Goal: Complete application form

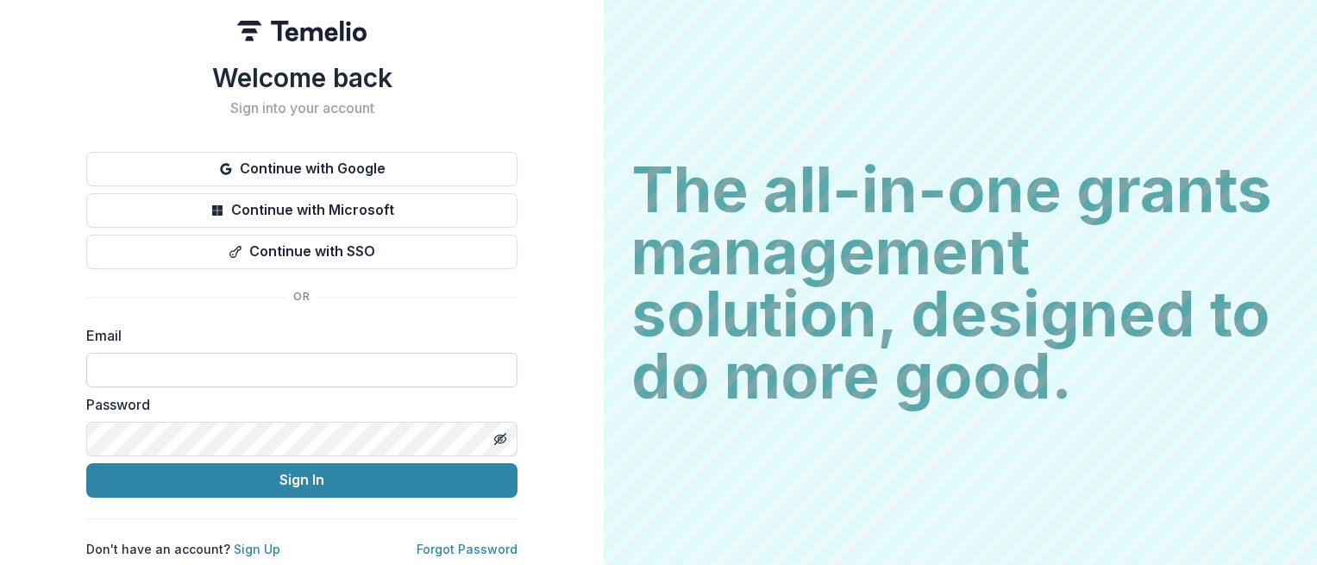
click at [207, 366] on input at bounding box center [301, 370] width 431 height 35
click at [132, 366] on input at bounding box center [301, 370] width 431 height 35
type input "**********"
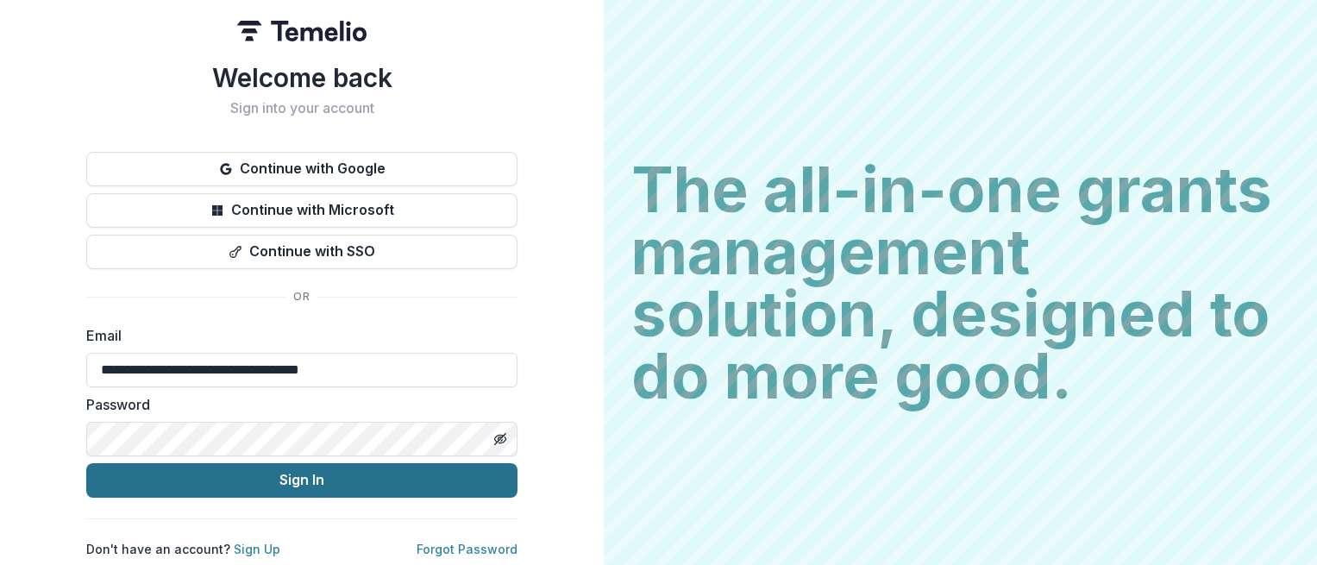
click at [289, 472] on button "Sign In" at bounding box center [301, 480] width 431 height 35
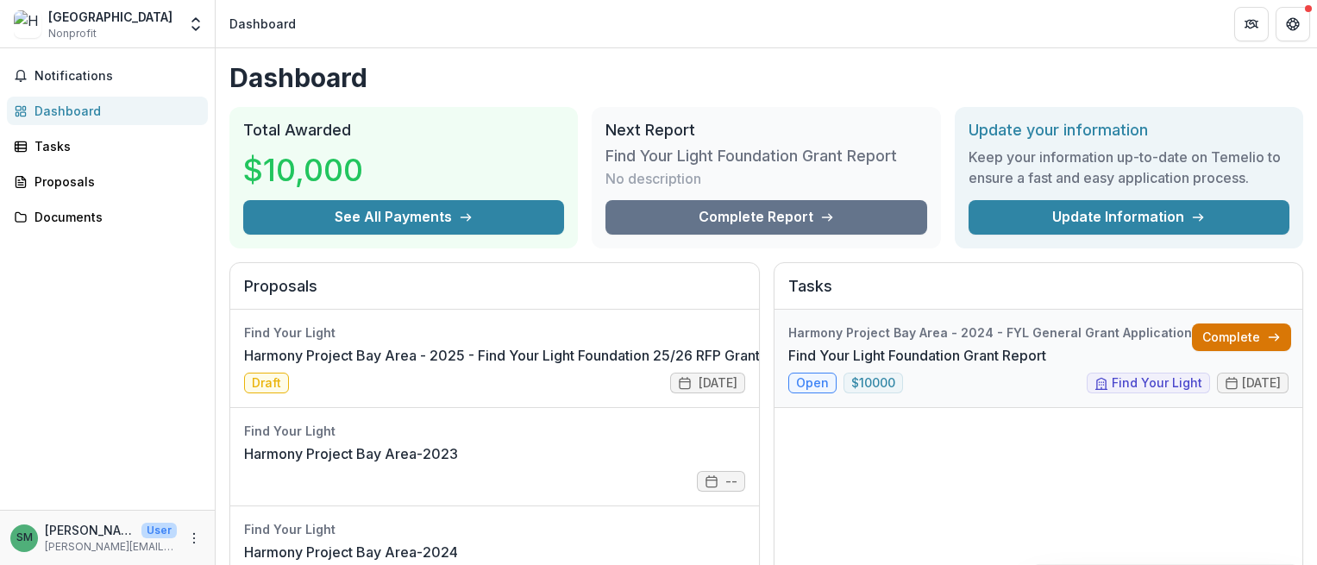
click at [1238, 335] on link "Complete" at bounding box center [1241, 338] width 99 height 28
click at [270, 366] on link "Harmony Project Bay Area - 2025 - Find Your Light Foundation 25/26 RFP Grant Ap…" at bounding box center [541, 355] width 594 height 21
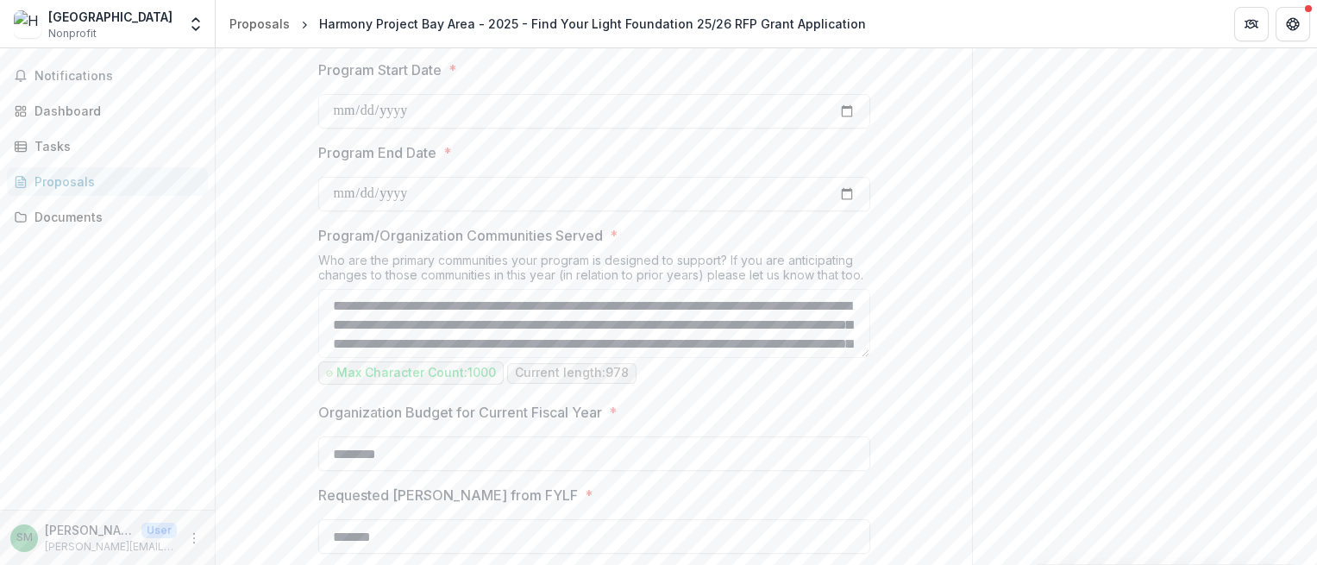
scroll to position [988, 0]
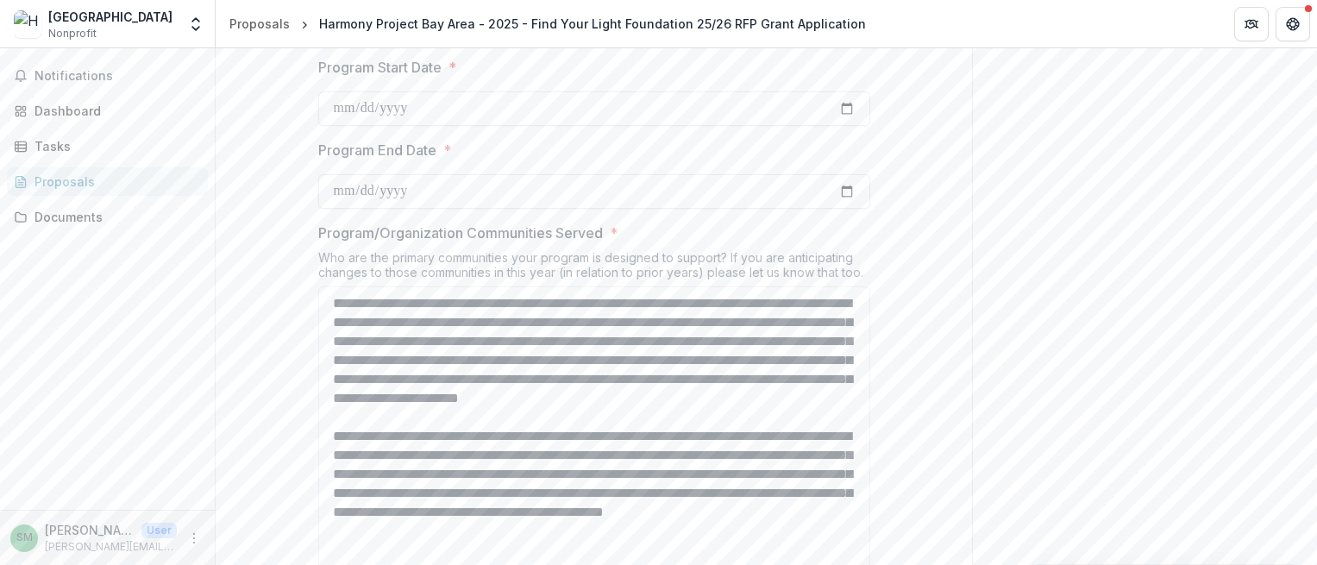
drag, startPoint x: 864, startPoint y: 351, endPoint x: 954, endPoint y: 580, distance: 245.9
click at [954, 564] on html "**********" at bounding box center [658, 282] width 1317 height 565
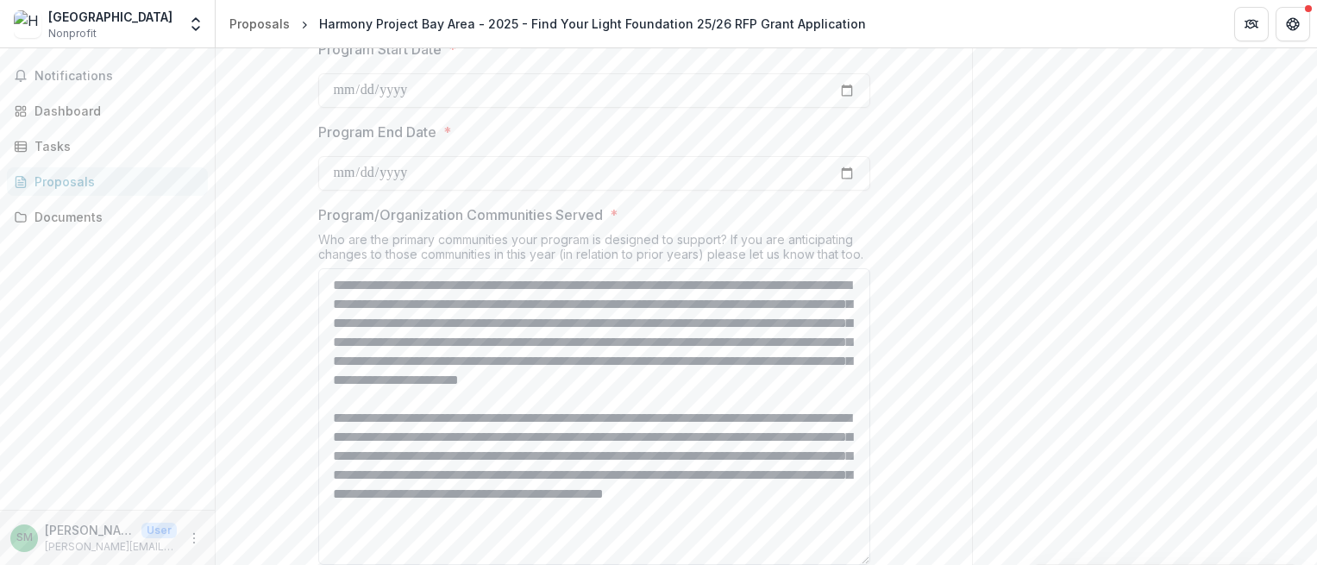
scroll to position [1009, 0]
click at [456, 374] on textarea "**********" at bounding box center [594, 414] width 552 height 297
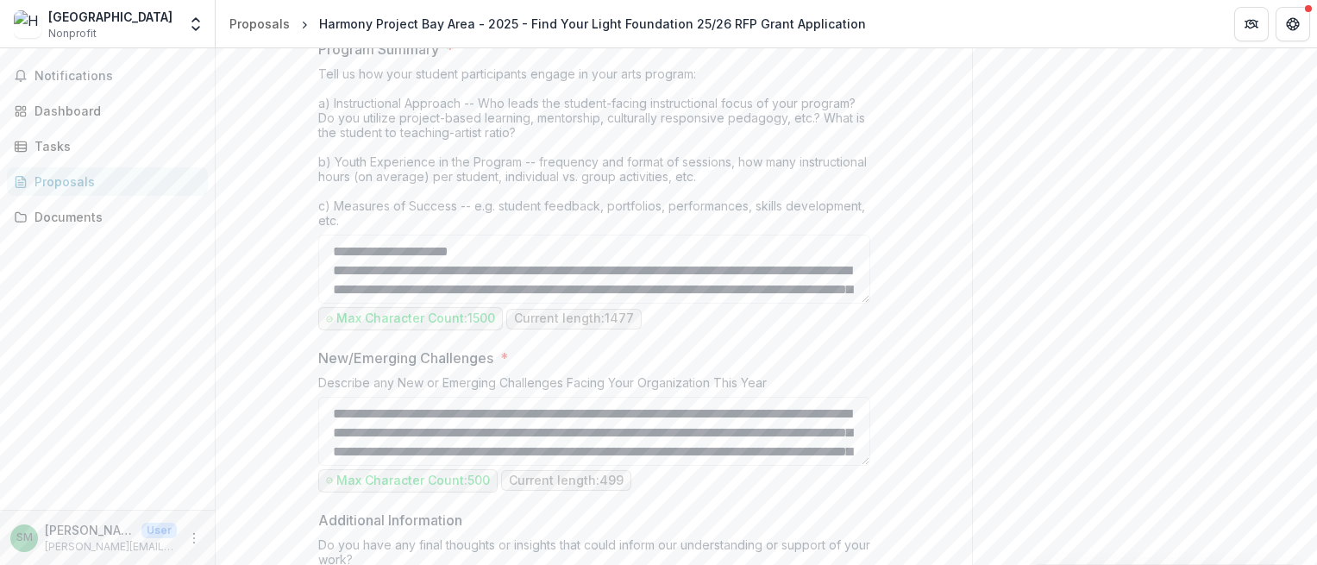
scroll to position [1780, 0]
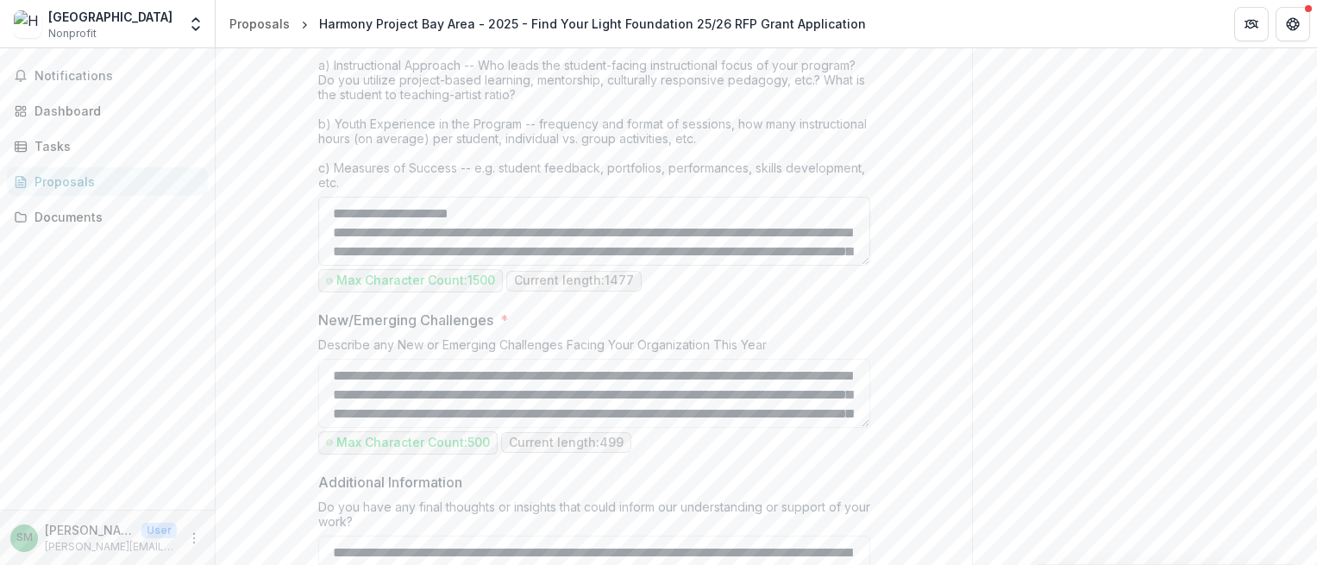
type textarea "**********"
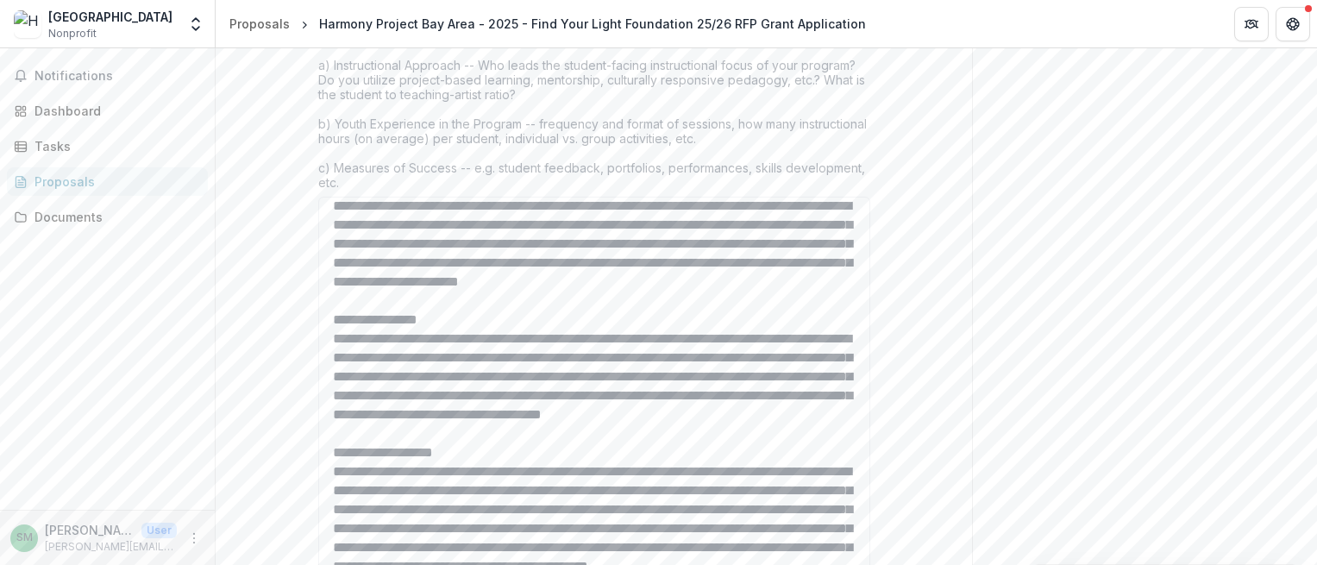
scroll to position [35, 0]
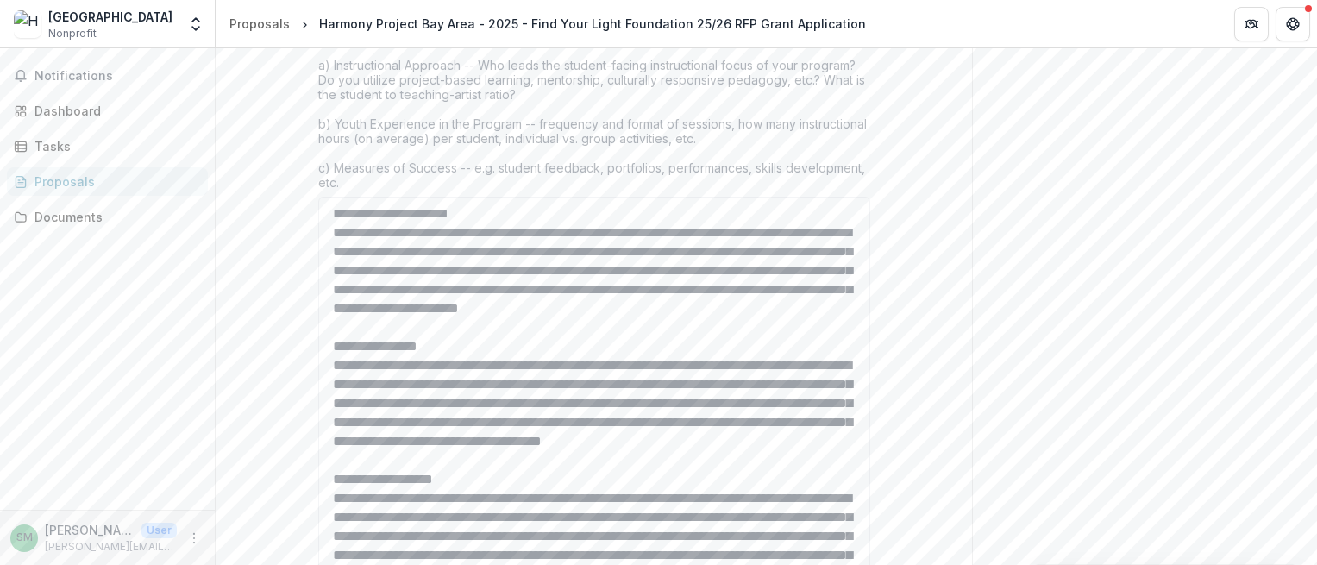
drag, startPoint x: 863, startPoint y: 263, endPoint x: 979, endPoint y: 650, distance: 403.7
click at [979, 564] on html "**********" at bounding box center [658, 282] width 1317 height 565
drag, startPoint x: 701, startPoint y: 267, endPoint x: 644, endPoint y: 266, distance: 57.0
click at [644, 266] on textarea "Program Summary *" at bounding box center [594, 425] width 552 height 456
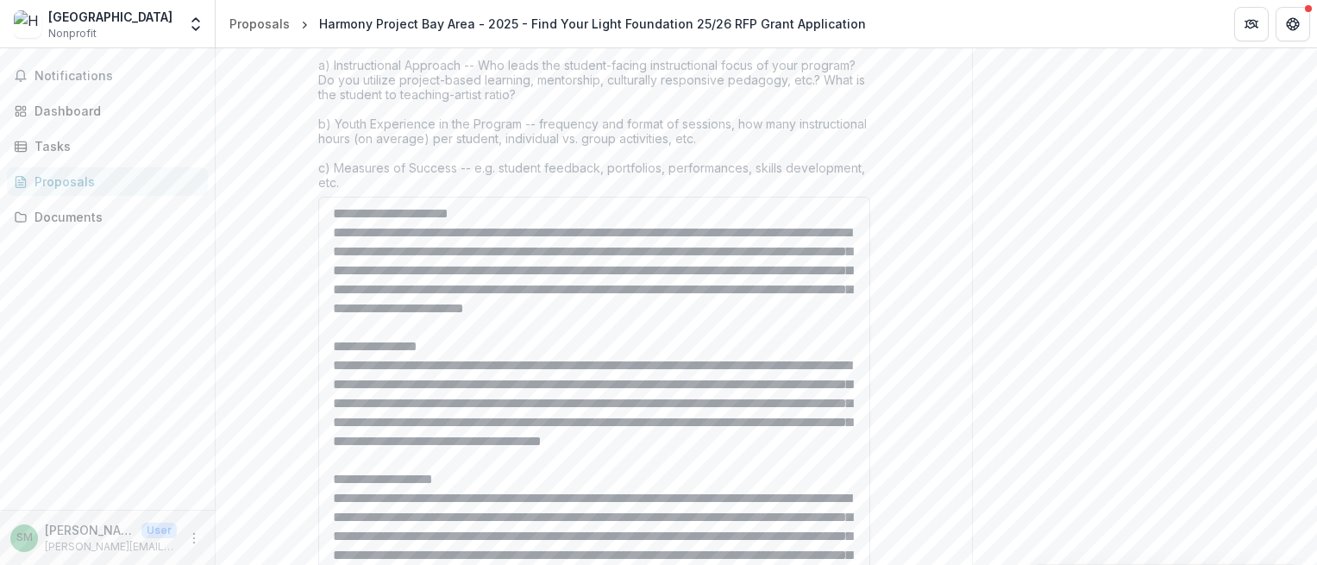
drag, startPoint x: 429, startPoint y: 307, endPoint x: 331, endPoint y: 305, distance: 97.5
click at [331, 305] on textarea "Program Summary *" at bounding box center [594, 425] width 552 height 456
drag, startPoint x: 622, startPoint y: 408, endPoint x: 823, endPoint y: 406, distance: 201.0
click at [823, 406] on textarea "Program Summary *" at bounding box center [594, 425] width 552 height 456
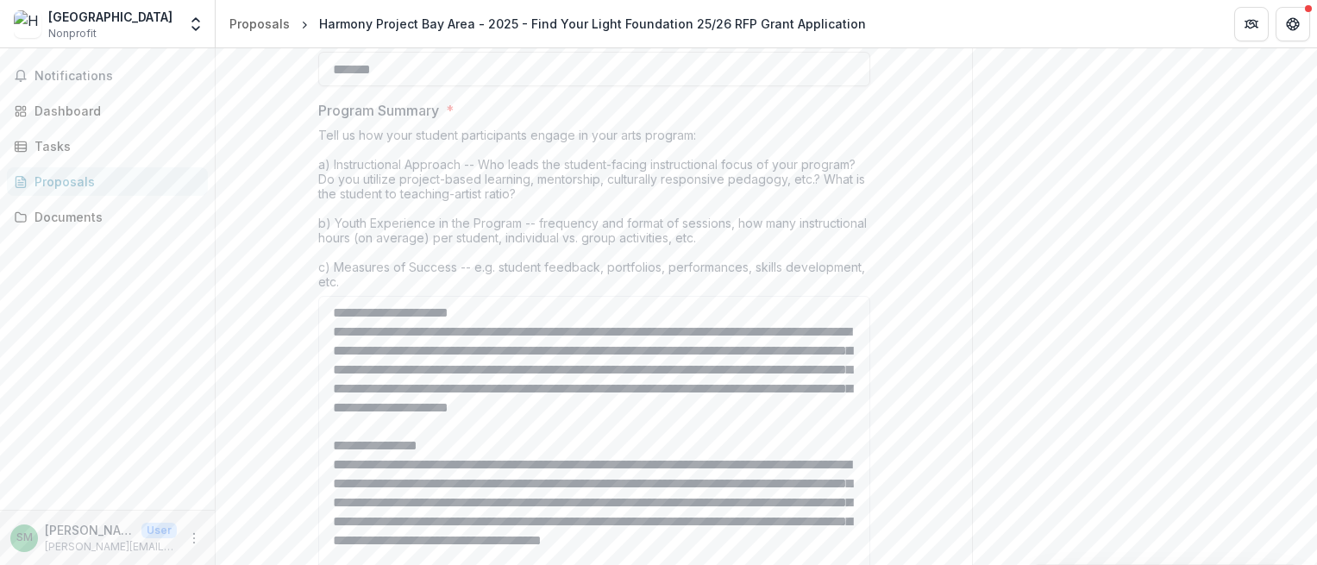
scroll to position [1901, 0]
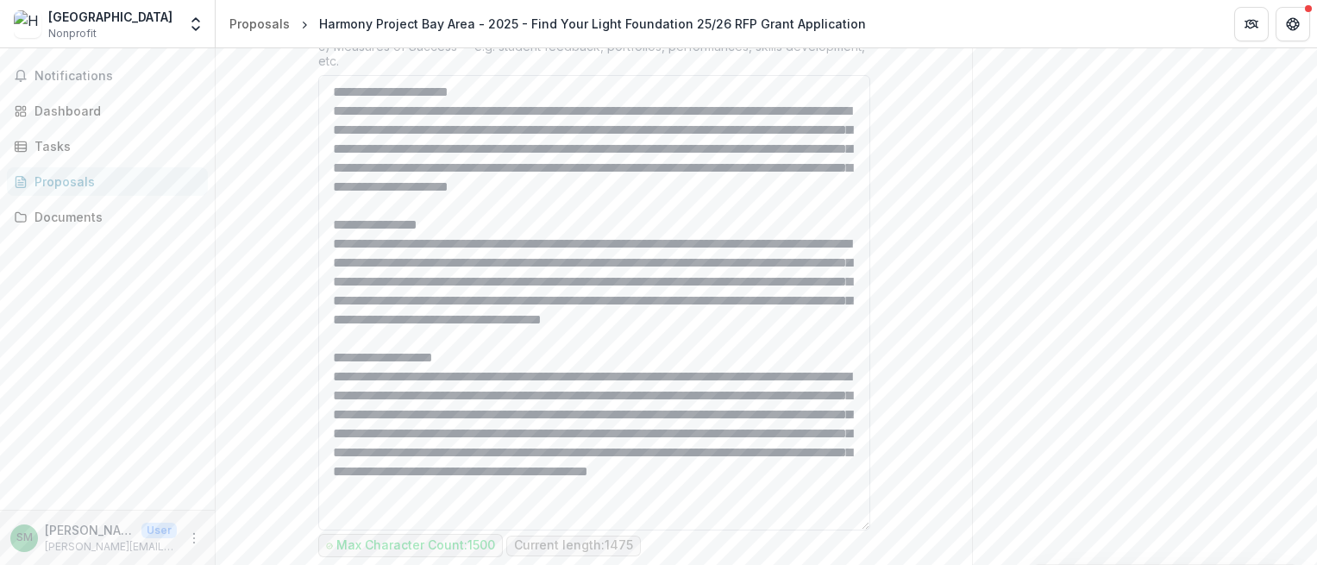
click at [614, 287] on textarea "Program Summary *" at bounding box center [594, 303] width 552 height 456
click at [707, 328] on textarea "Program Summary *" at bounding box center [594, 303] width 552 height 456
drag, startPoint x: 707, startPoint y: 328, endPoint x: 724, endPoint y: 341, distance: 21.6
click at [724, 341] on textarea "Program Summary *" at bounding box center [594, 303] width 552 height 456
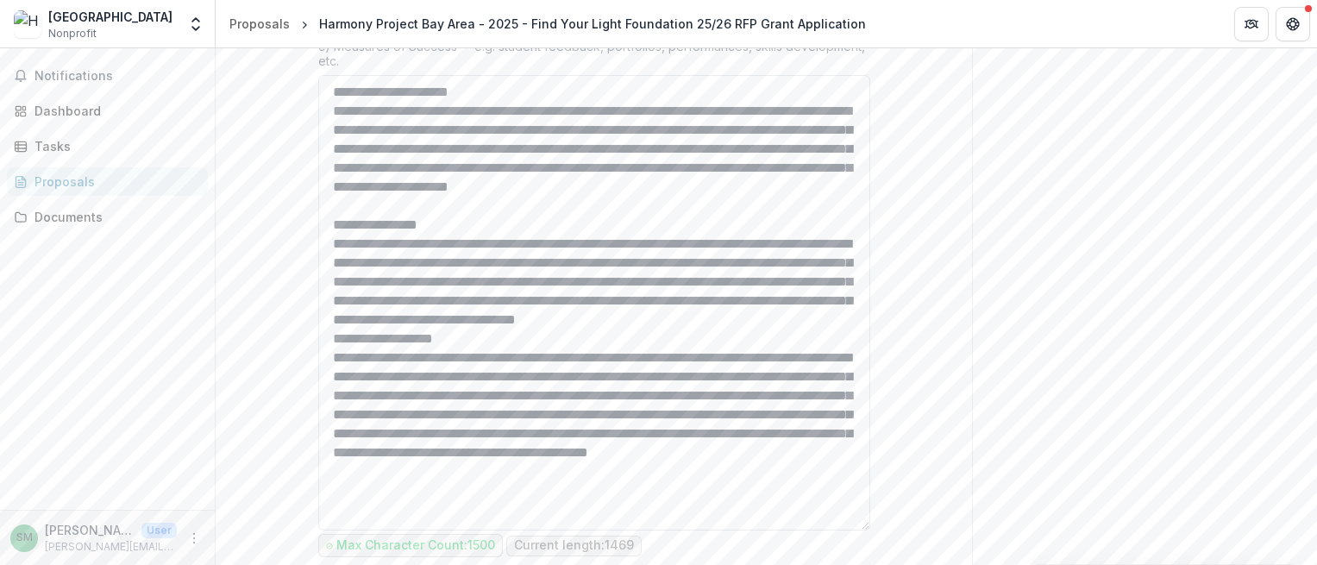
scroll to position [16, 0]
click at [620, 305] on textarea "Program Summary *" at bounding box center [594, 303] width 552 height 456
click at [724, 356] on textarea "Program Summary *" at bounding box center [594, 303] width 552 height 456
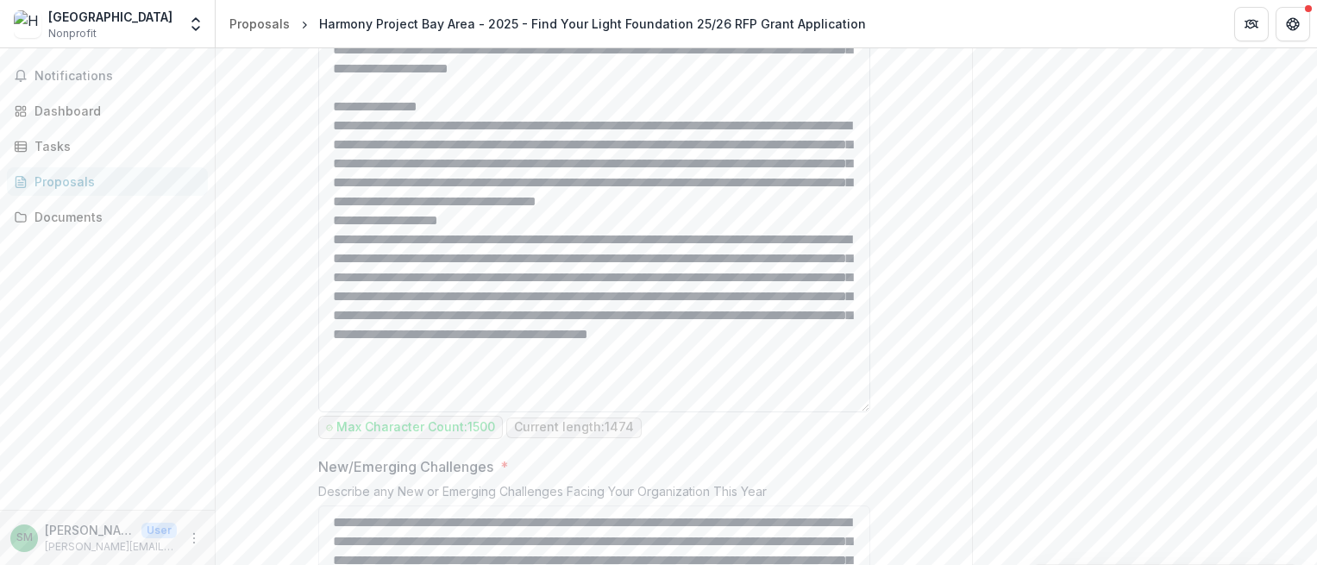
scroll to position [2020, 0]
type textarea "**********"
